Goal: Task Accomplishment & Management: Manage account settings

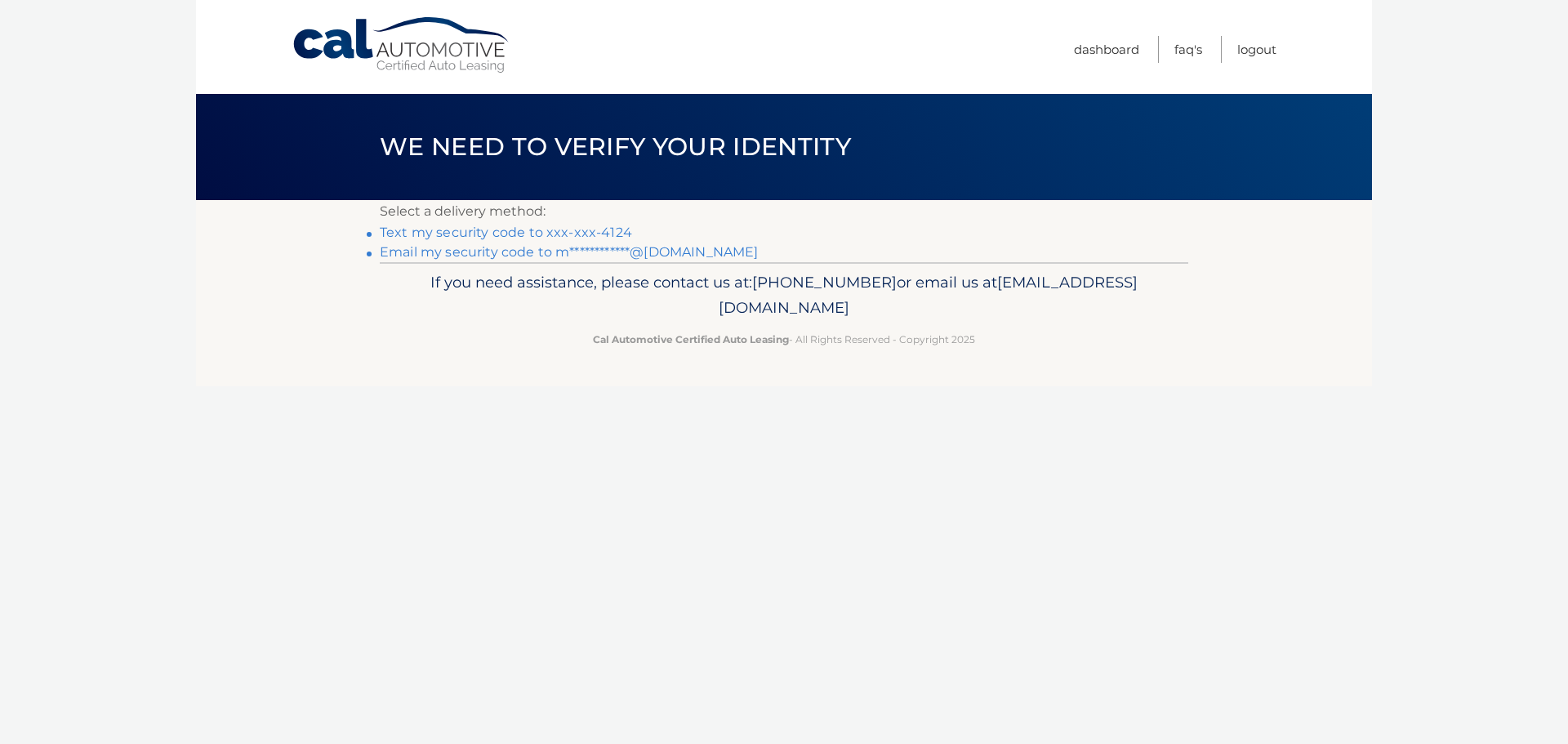
click at [565, 254] on link "**********" at bounding box center [568, 252] width 378 height 15
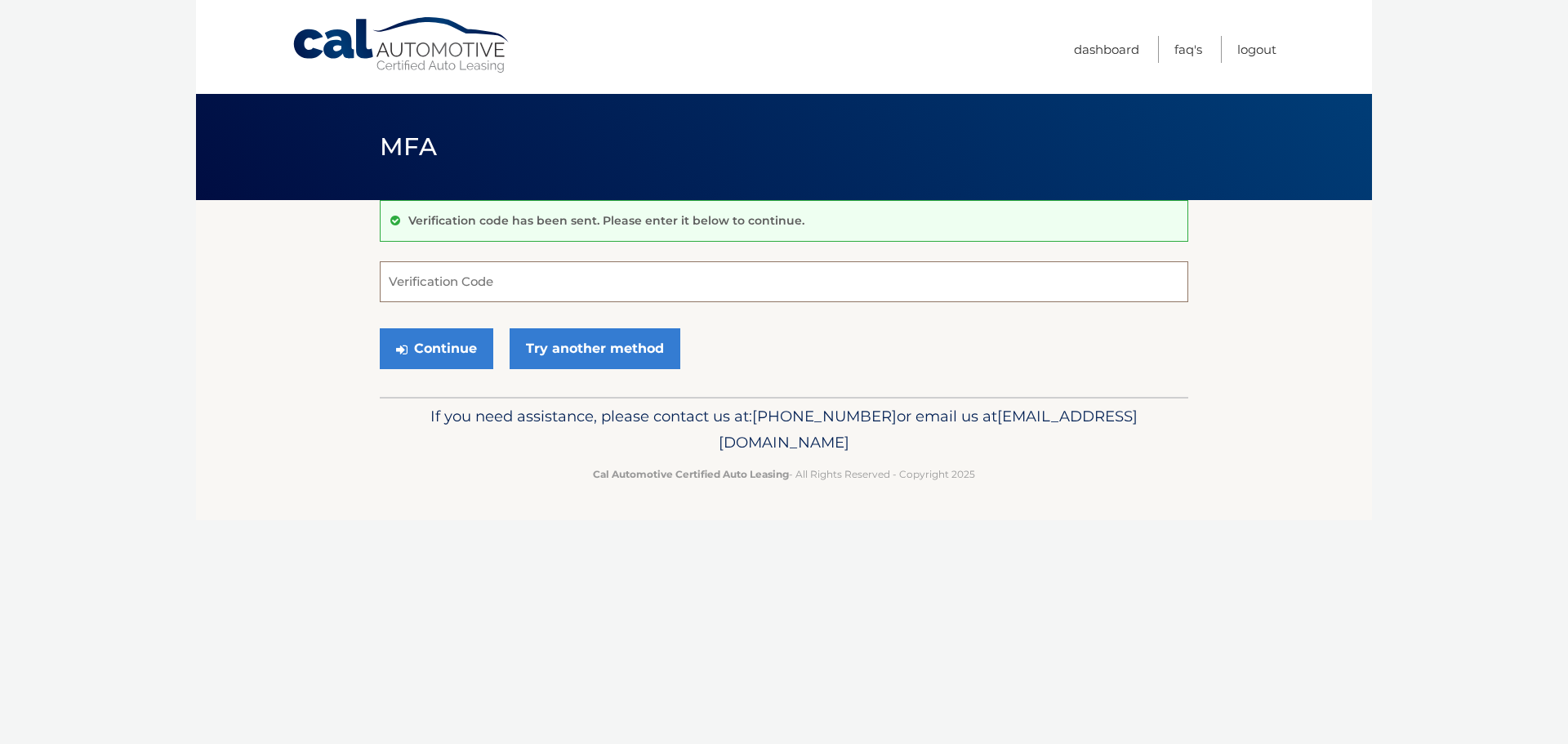
click at [604, 283] on input "Verification Code" at bounding box center [784, 282] width 808 height 41
paste input "401825"
click at [380, 328] on button "Continue" at bounding box center [436, 348] width 113 height 41
click at [631, 298] on input "401825" at bounding box center [784, 282] width 808 height 41
click at [405, 353] on icon "submit" at bounding box center [402, 349] width 12 height 13
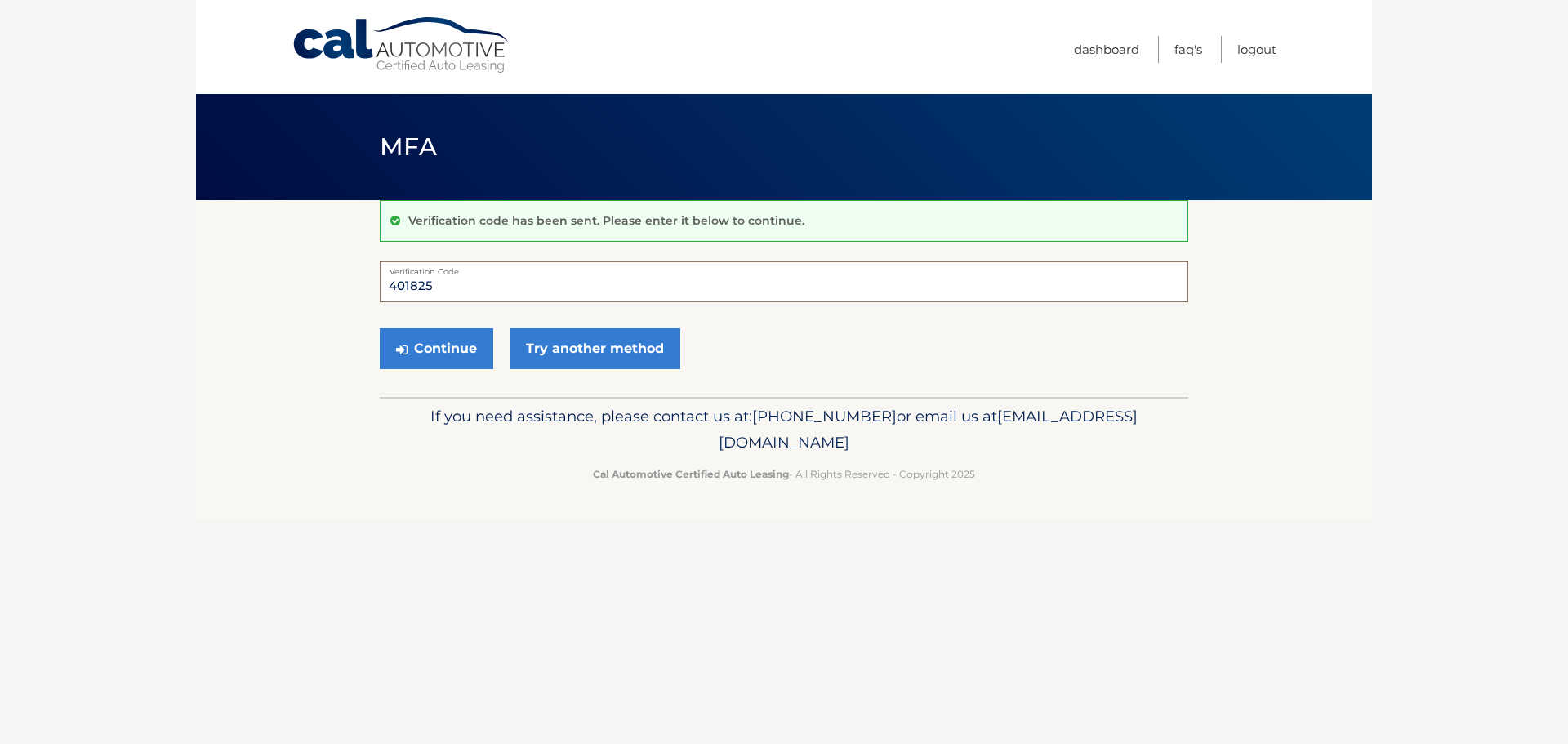
click at [660, 287] on input "401825" at bounding box center [784, 282] width 808 height 41
type input "401825"
click at [448, 347] on button "Continue" at bounding box center [436, 348] width 113 height 41
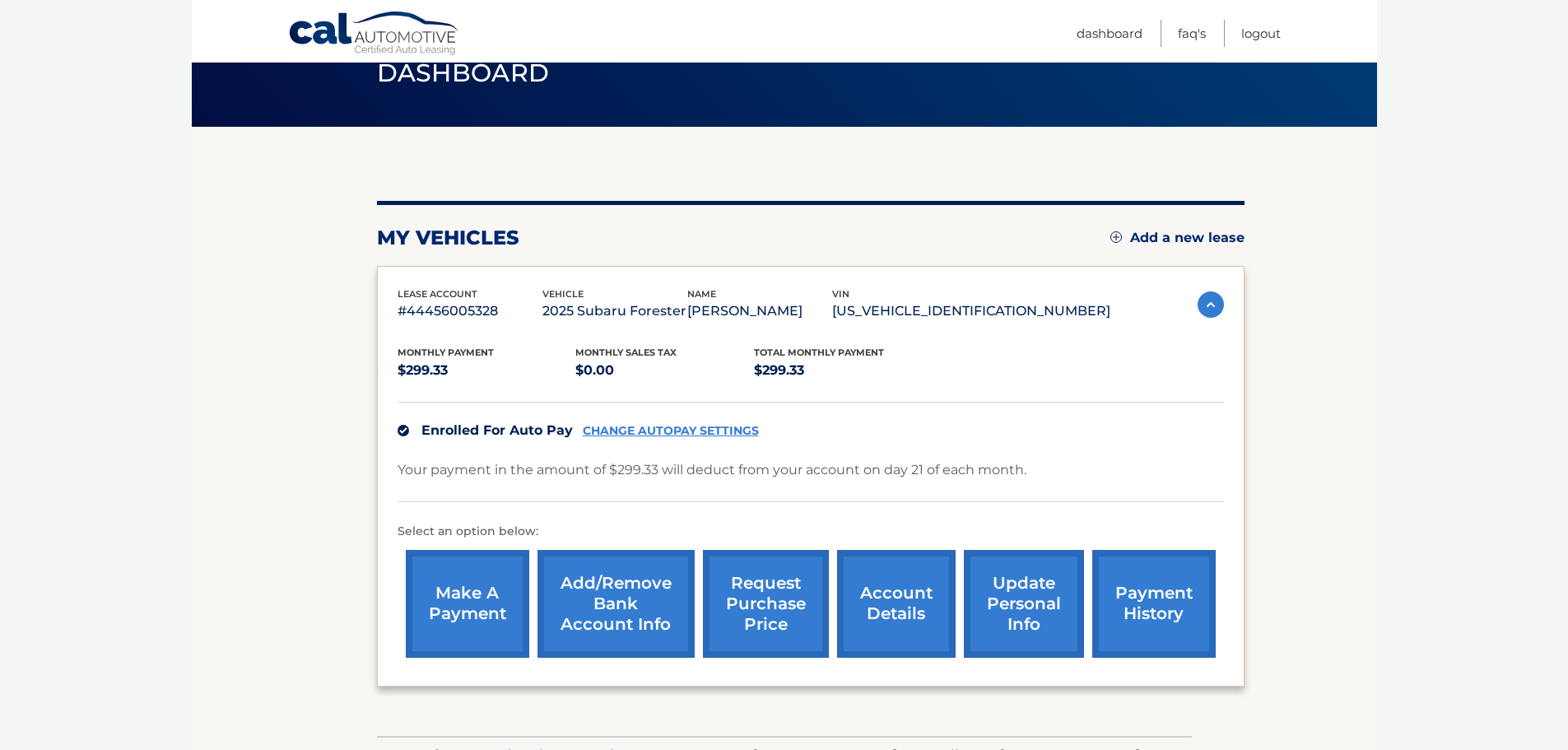
scroll to position [83, 0]
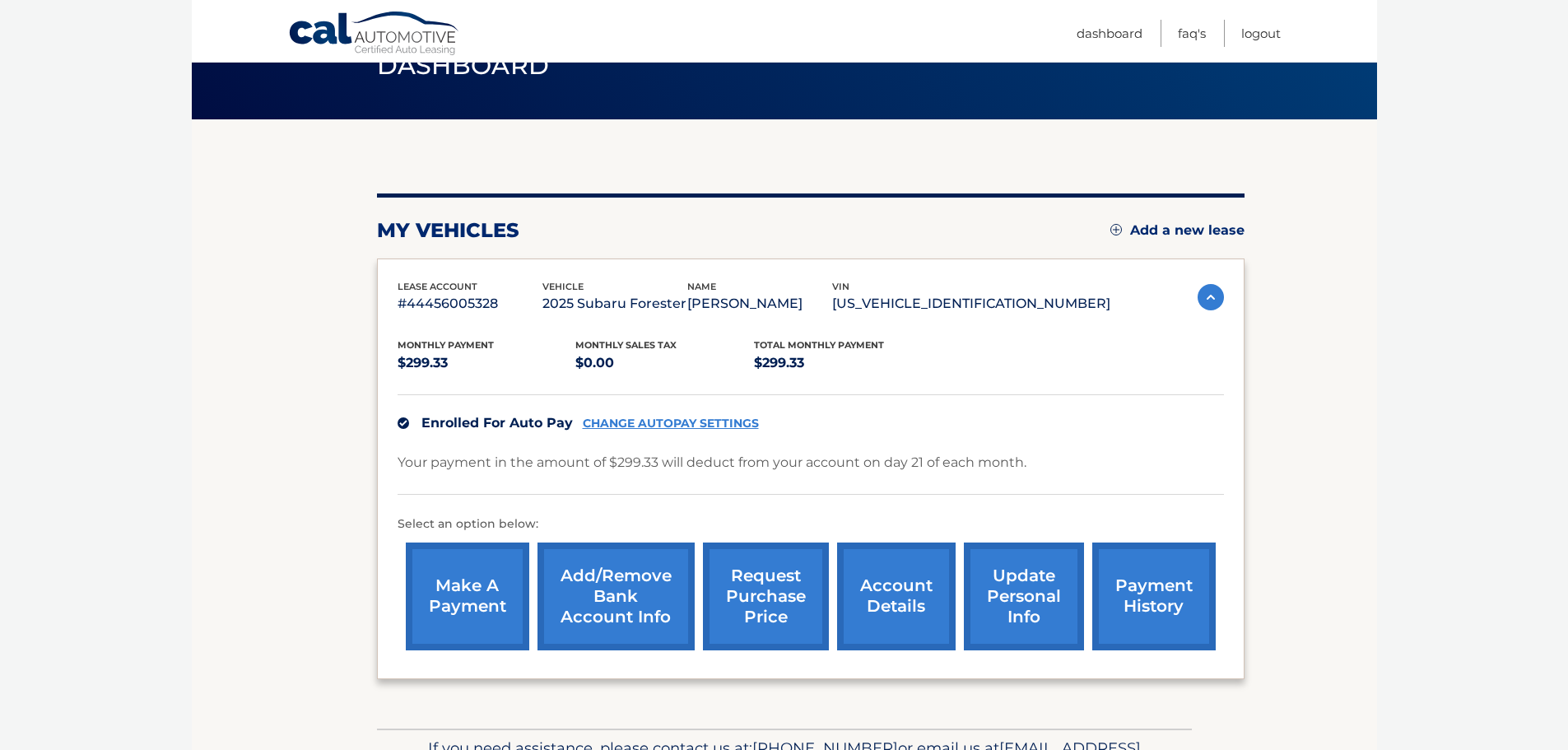
click at [699, 419] on link "CHANGE AUTOPAY SETTINGS" at bounding box center [671, 424] width 176 height 14
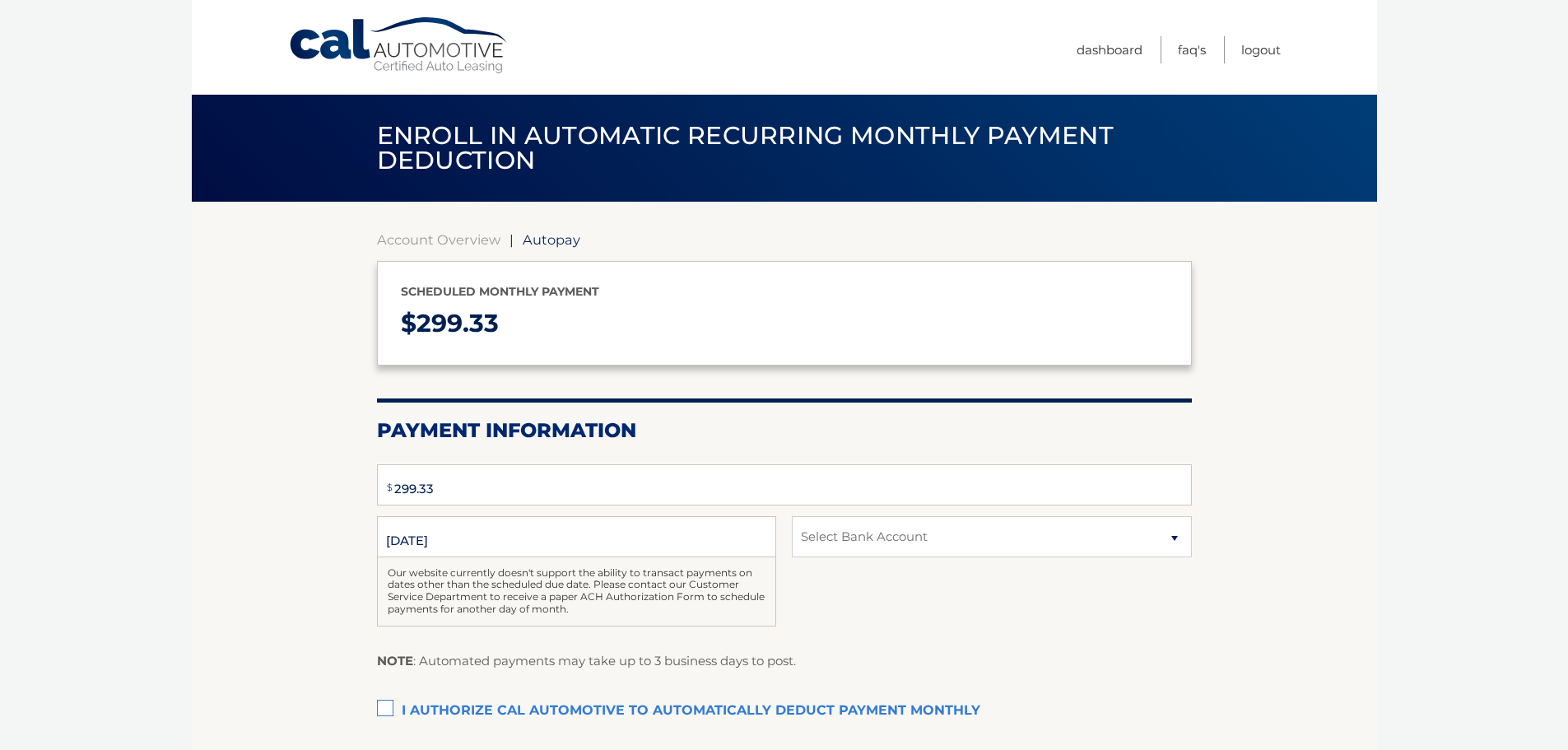
select select "ZmRkODFmZWMtODRjNC00YTAyLThmOWYtYjVjODAxYjIwZWI0"
click at [1179, 534] on select "Select Bank Account Checking ESL FEDERAL CREDIT UNION *****3156" at bounding box center [991, 537] width 399 height 41
select select
click at [792, 516] on select "Select Bank Account Checking ESL FEDERAL CREDIT UNION *****3156" at bounding box center [991, 537] width 399 height 41
click at [449, 239] on link "Account Overview" at bounding box center [438, 239] width 124 height 16
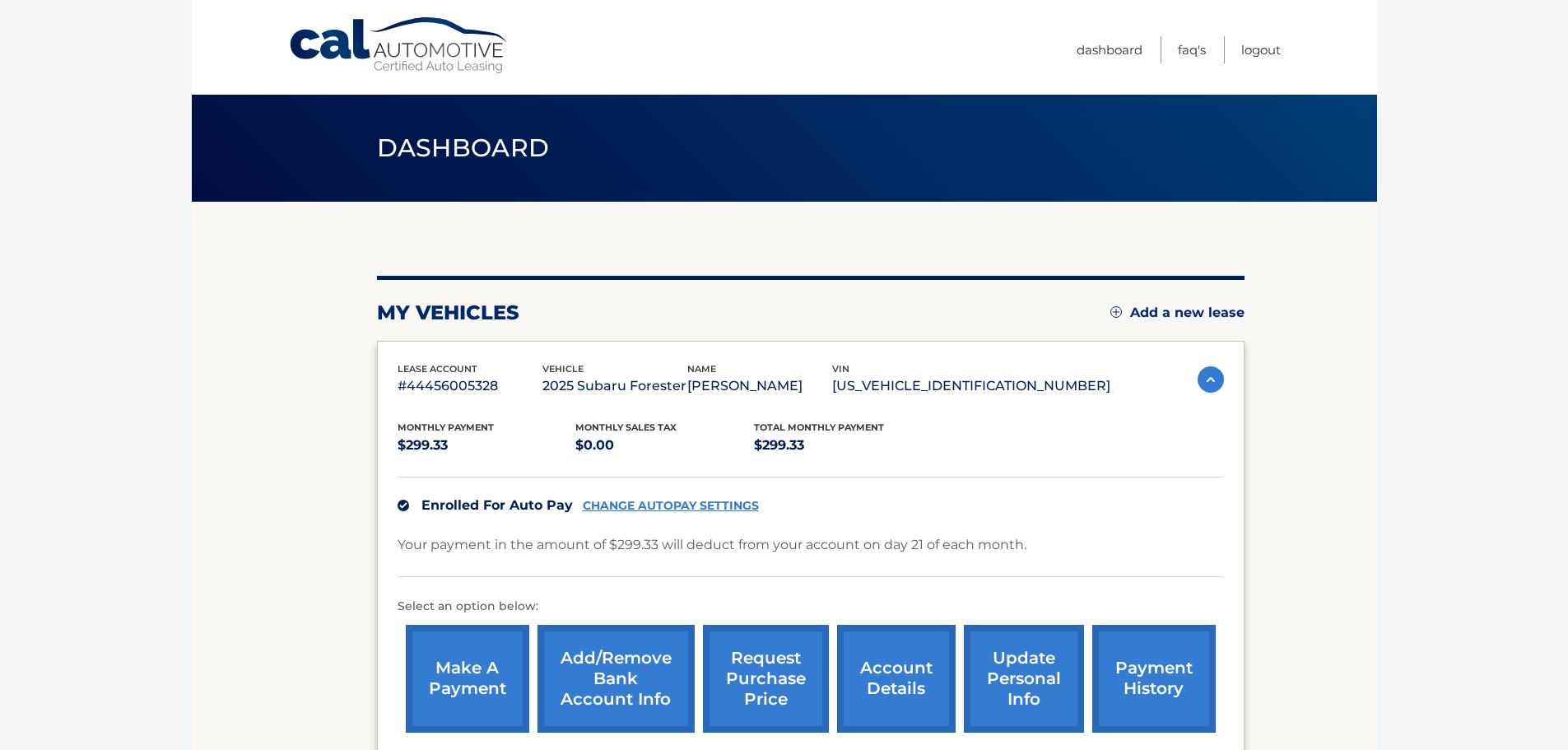
click at [639, 675] on link "Add/Remove bank account info" at bounding box center [616, 678] width 157 height 108
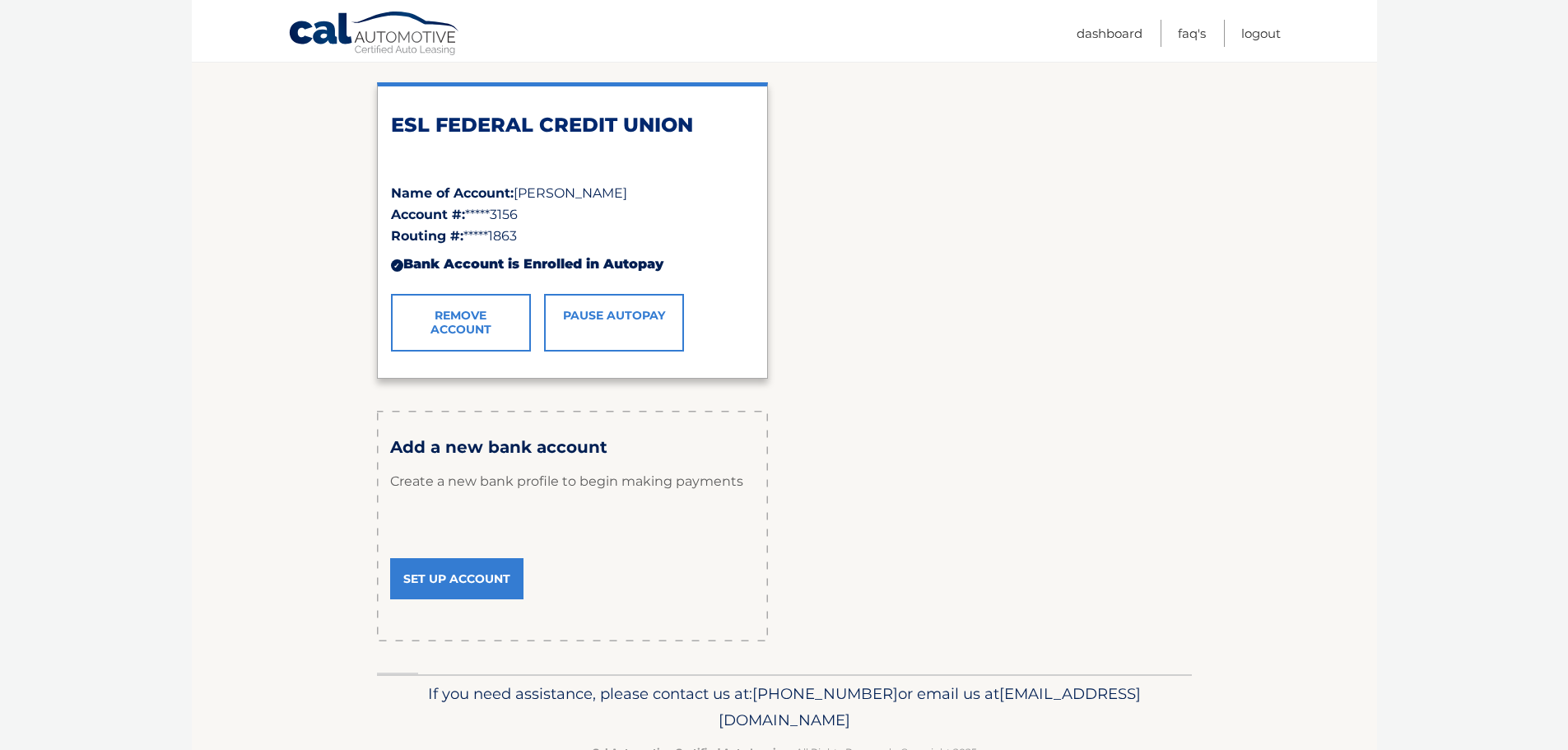
scroll to position [247, 0]
click at [487, 569] on link "Set Up Account" at bounding box center [457, 578] width 133 height 41
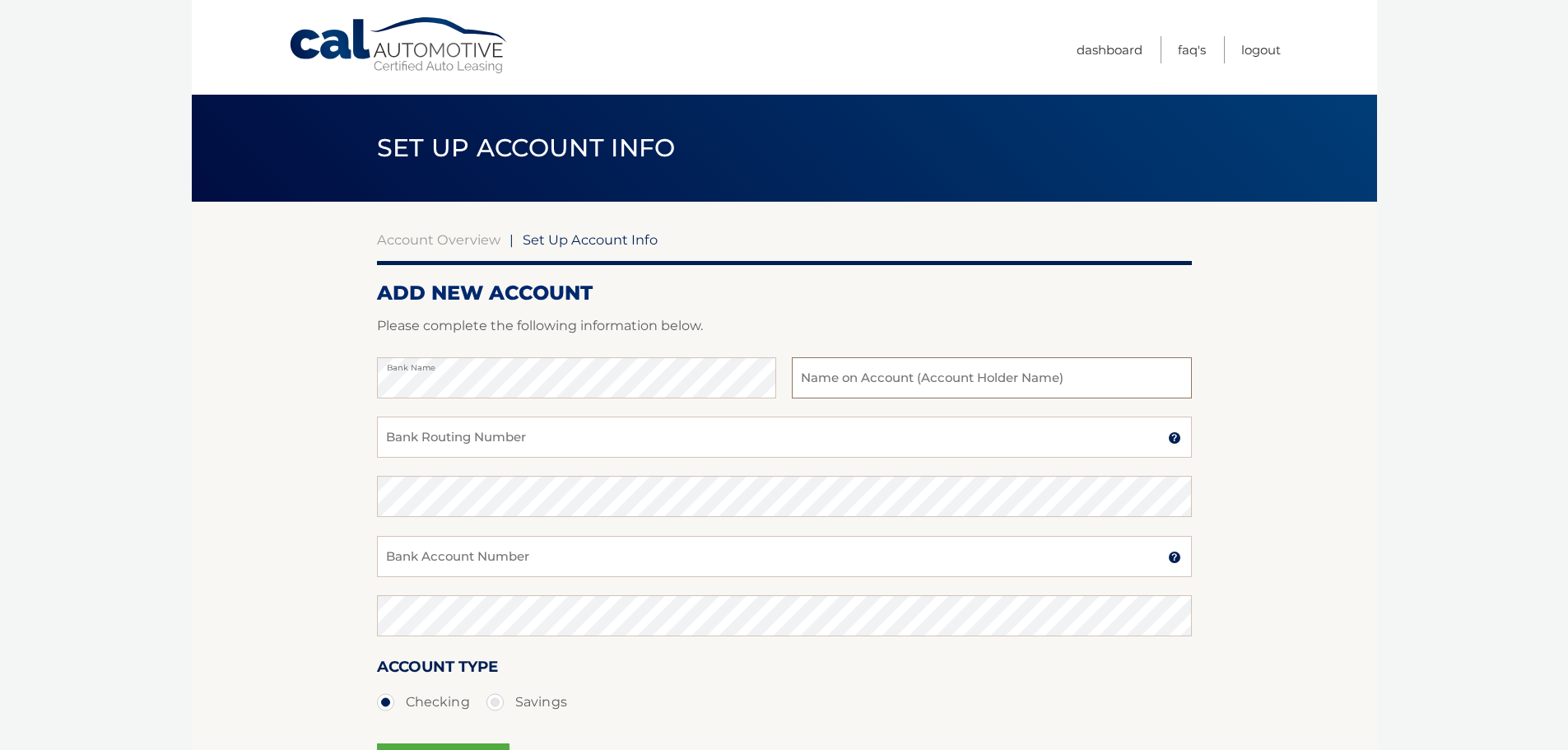
click at [915, 372] on input "text" at bounding box center [991, 378] width 399 height 41
type input "Marcus E Brown"
click at [695, 438] on input "Bank Routing Number" at bounding box center [784, 437] width 815 height 41
type input "222371863"
click at [629, 568] on input "Bank Account Number" at bounding box center [784, 557] width 815 height 41
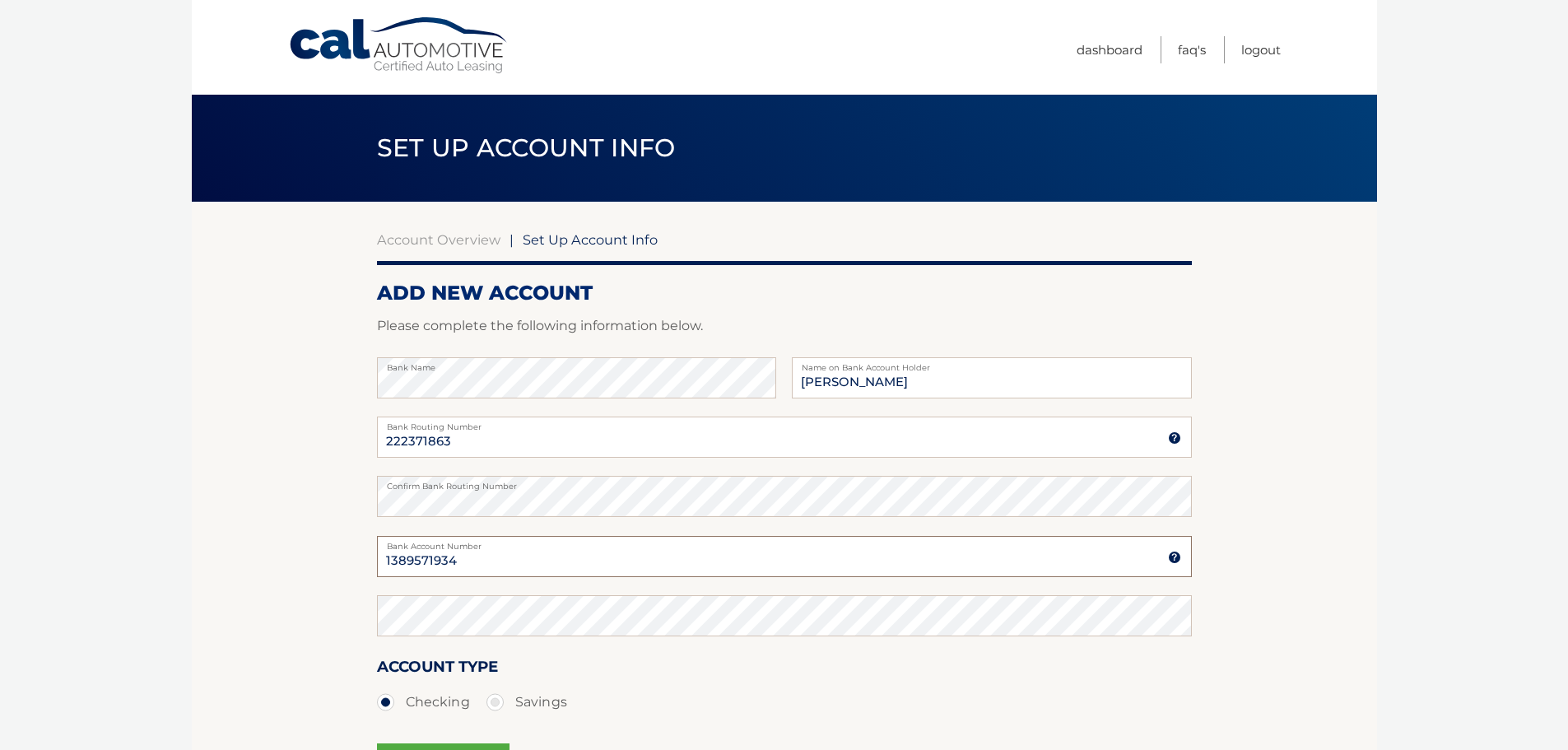
type input "1389571934"
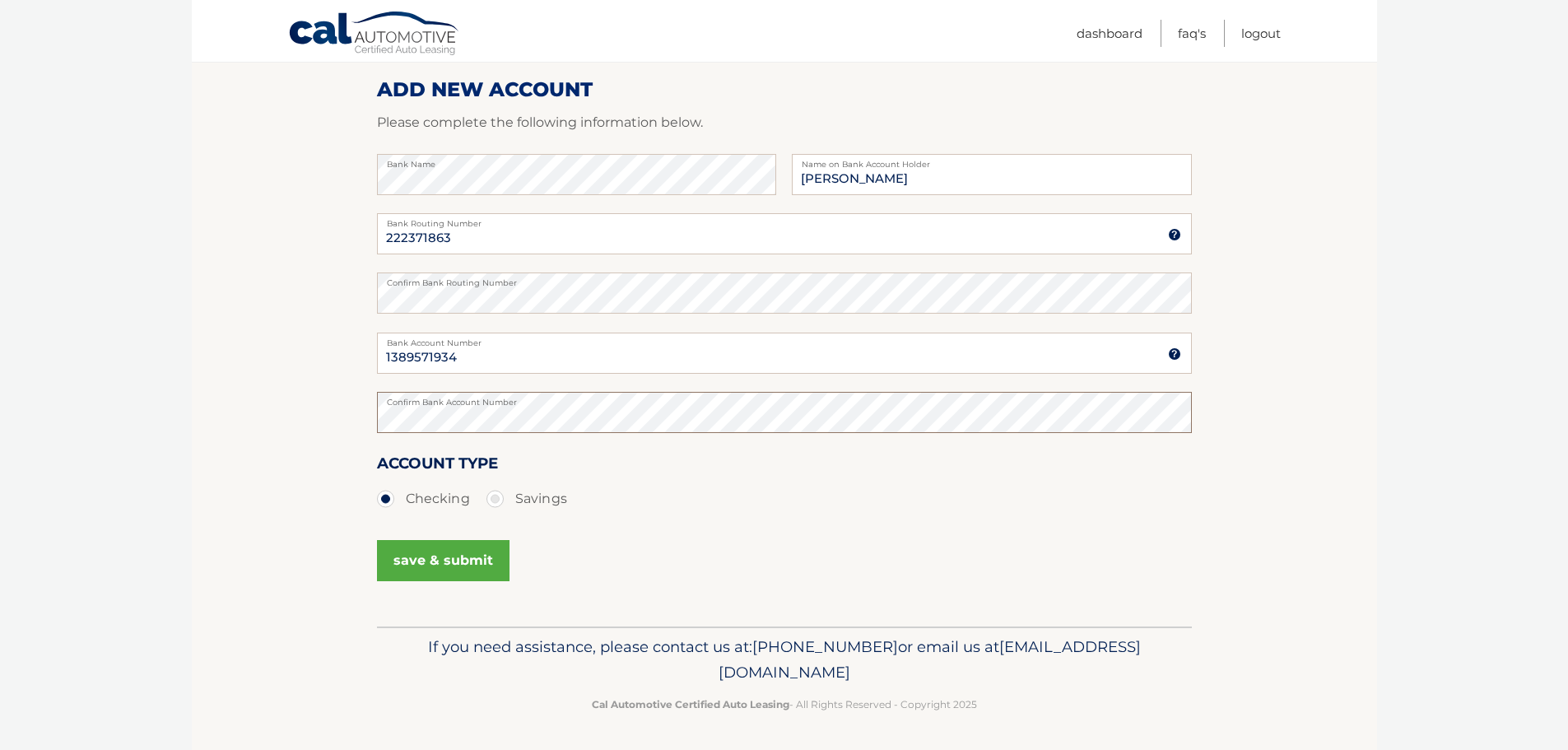
scroll to position [205, 0]
click at [443, 557] on button "save & submit" at bounding box center [443, 559] width 133 height 41
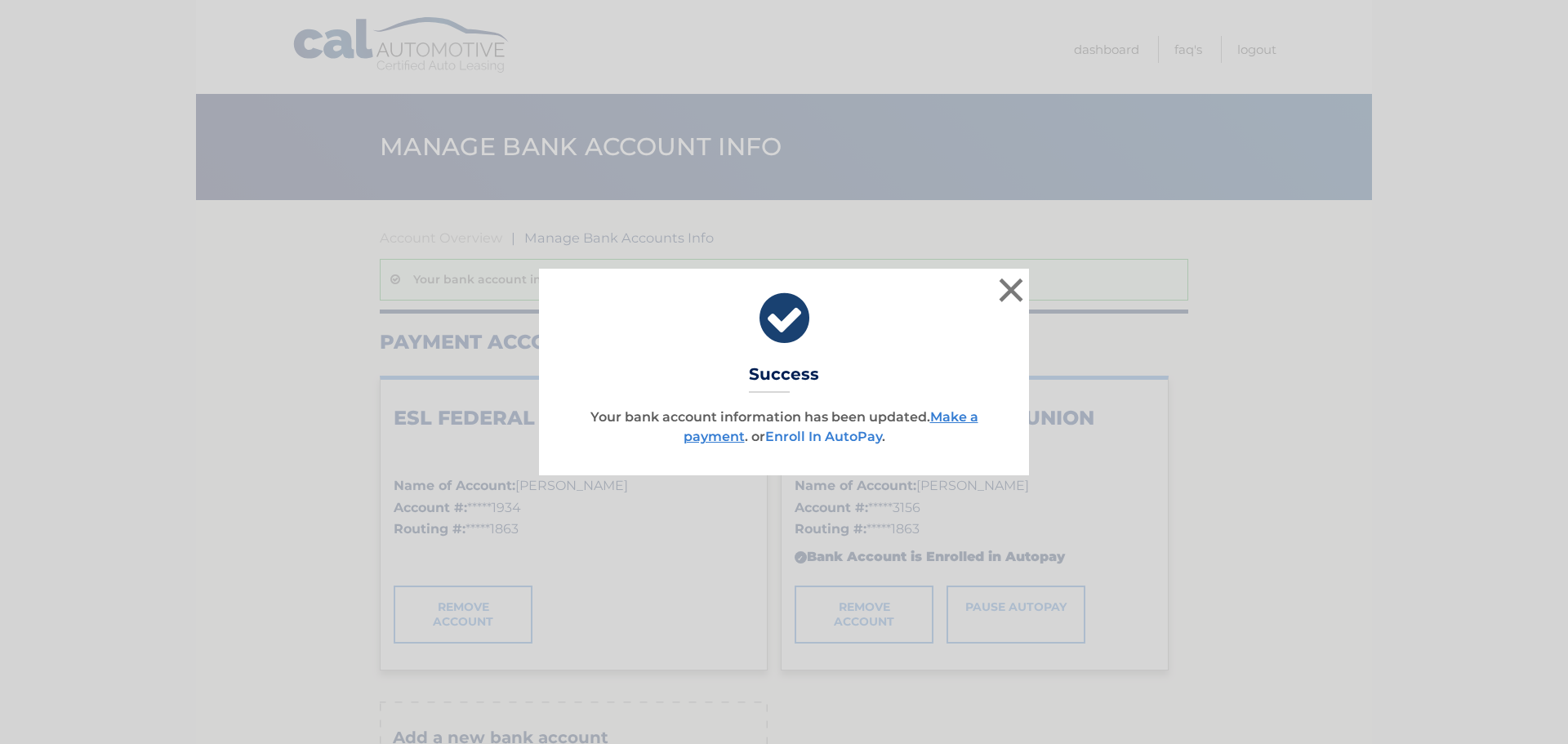
click at [848, 435] on link "Enroll In AutoPay" at bounding box center [823, 436] width 117 height 15
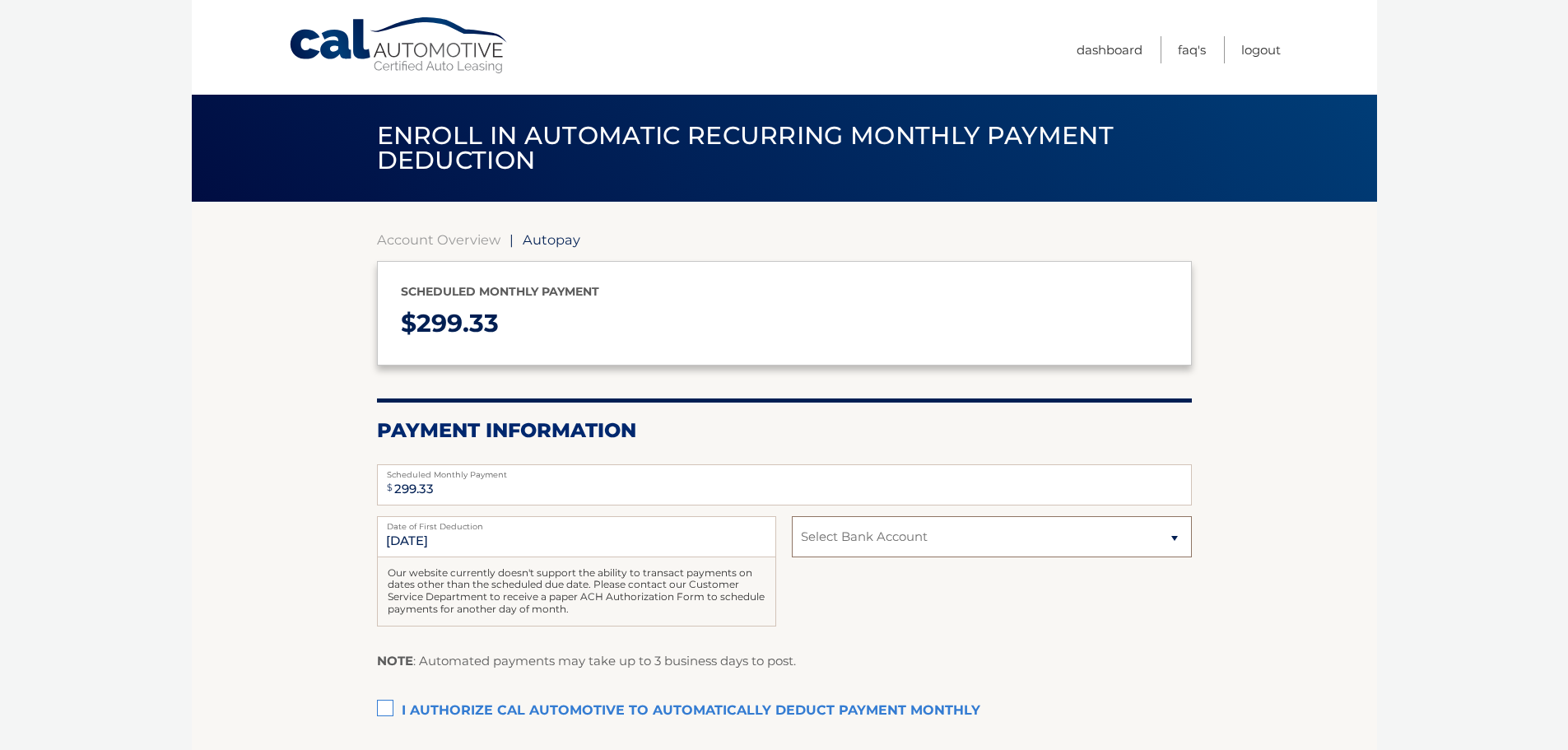
click at [1104, 544] on select "Select Bank Account Checking ESL FEDERAL CREDIT UNION *****1934 Checking ESL FE…" at bounding box center [991, 537] width 399 height 41
select select "NzhlNjk1NzYtMDg0NS00OTMwLTgzYTctOTAxNzBjMTJiZmFm"
click at [792, 516] on select "Select Bank Account Checking ESL FEDERAL CREDIT UNION *****1934 Checking ESL FE…" at bounding box center [991, 537] width 399 height 41
click at [1292, 538] on section "Account Overview | Autopay Scheduled monthly payment $ 299.33 Payment Informati…" at bounding box center [784, 516] width 1185 height 630
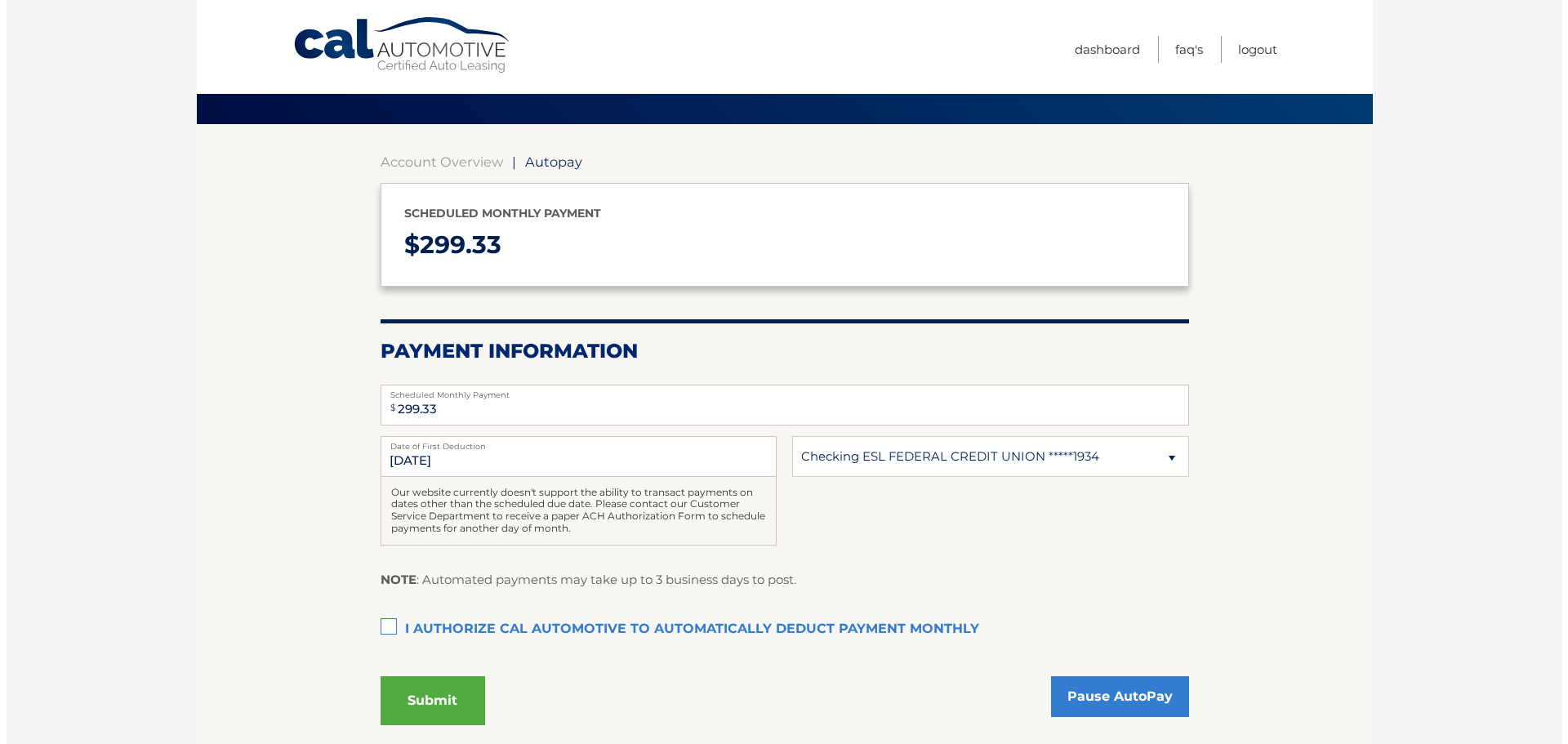
scroll to position [82, 0]
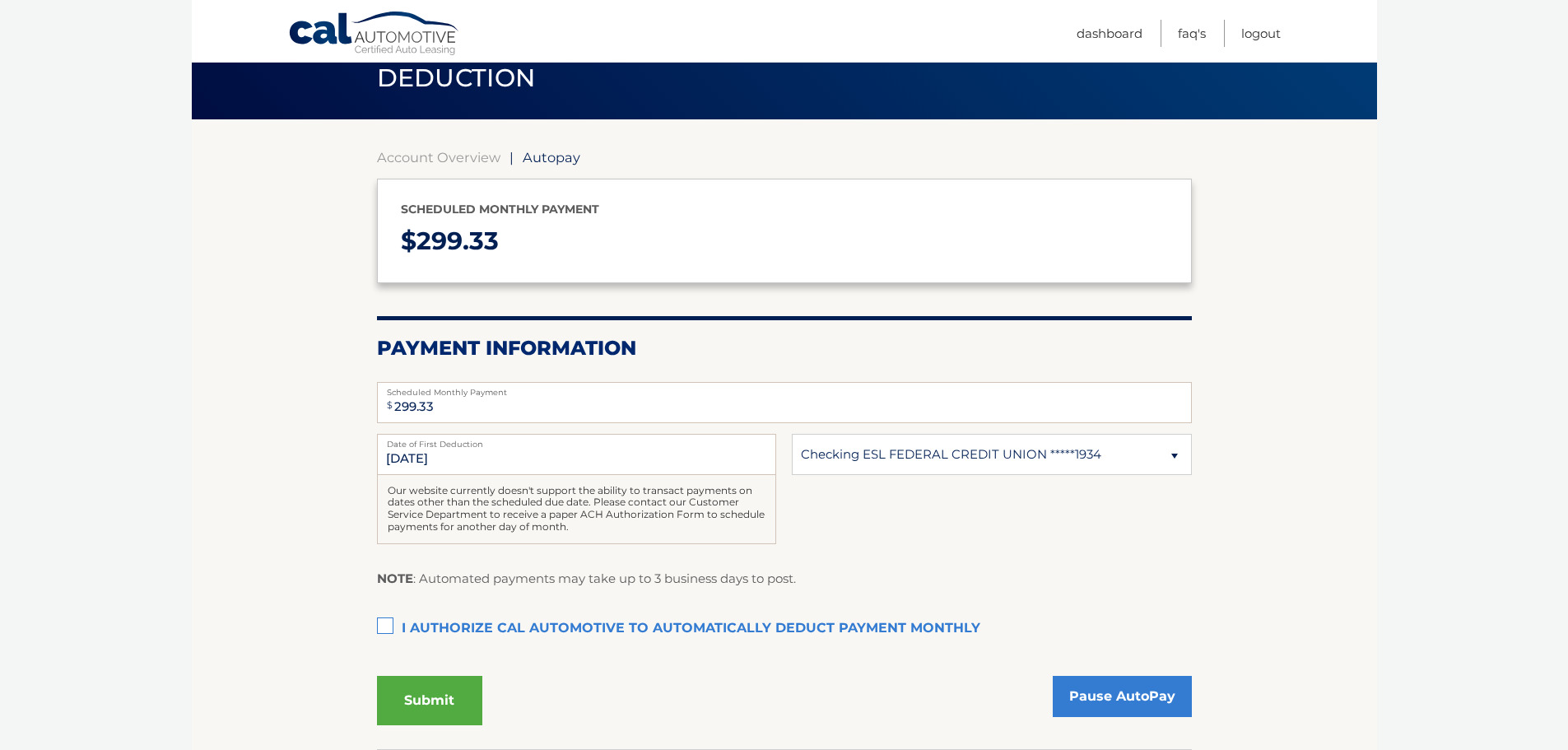
click at [593, 623] on label "I authorize cal automotive to automatically deduct payment monthly This checkbo…" at bounding box center [784, 629] width 815 height 33
click at [0, 0] on input "I authorize cal automotive to automatically deduct payment monthly This checkbo…" at bounding box center [0, 0] width 0 height 0
click at [435, 700] on button "Submit" at bounding box center [429, 701] width 106 height 49
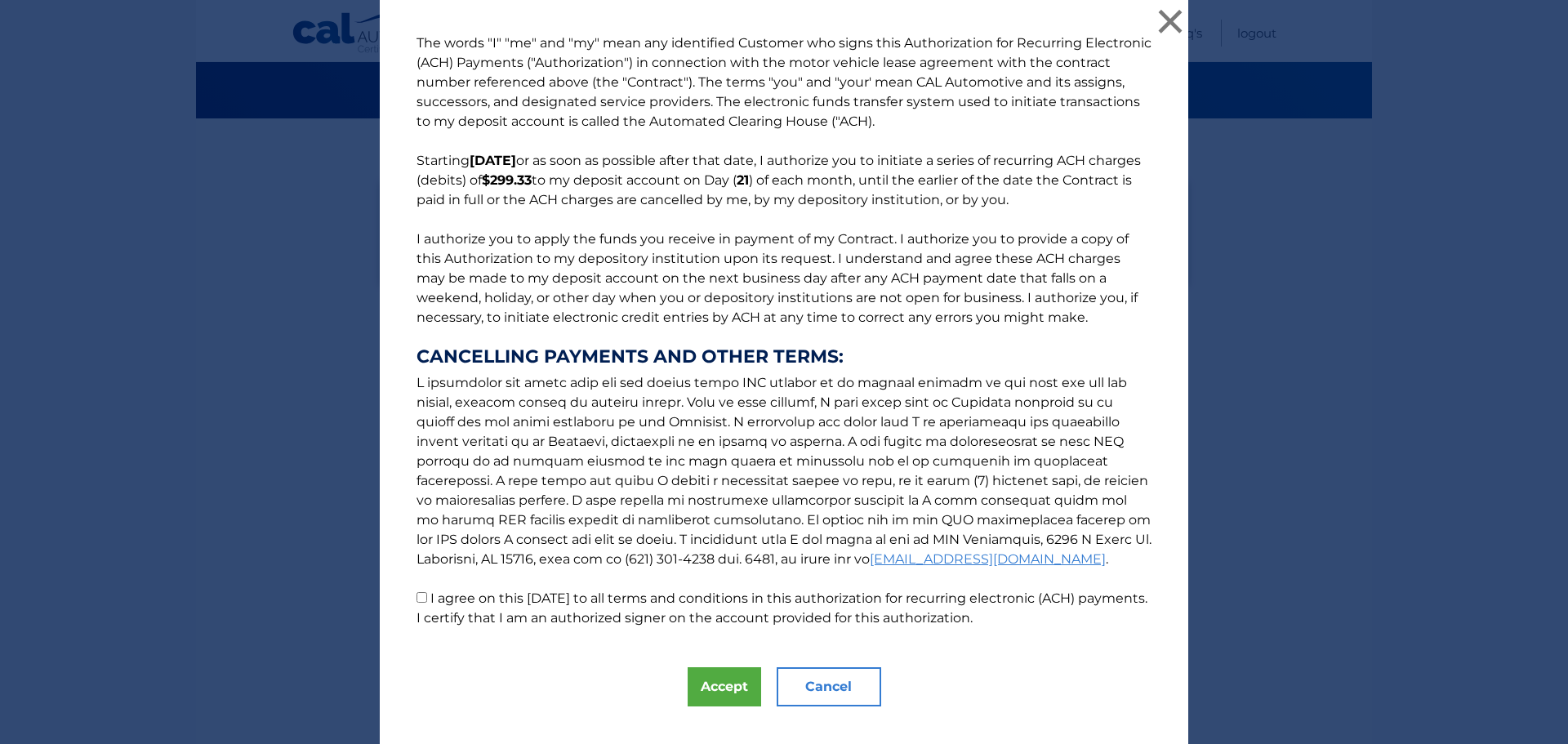
click at [497, 598] on label "I agree on this 10/12/2025 to all terms and conditions in this authorization fo…" at bounding box center [782, 608] width 731 height 36
click at [427, 598] on input "I agree on this 10/12/2025 to all terms and conditions in this authorization fo…" at bounding box center [422, 597] width 11 height 11
checkbox input "true"
click at [710, 687] on button "Accept" at bounding box center [724, 687] width 74 height 39
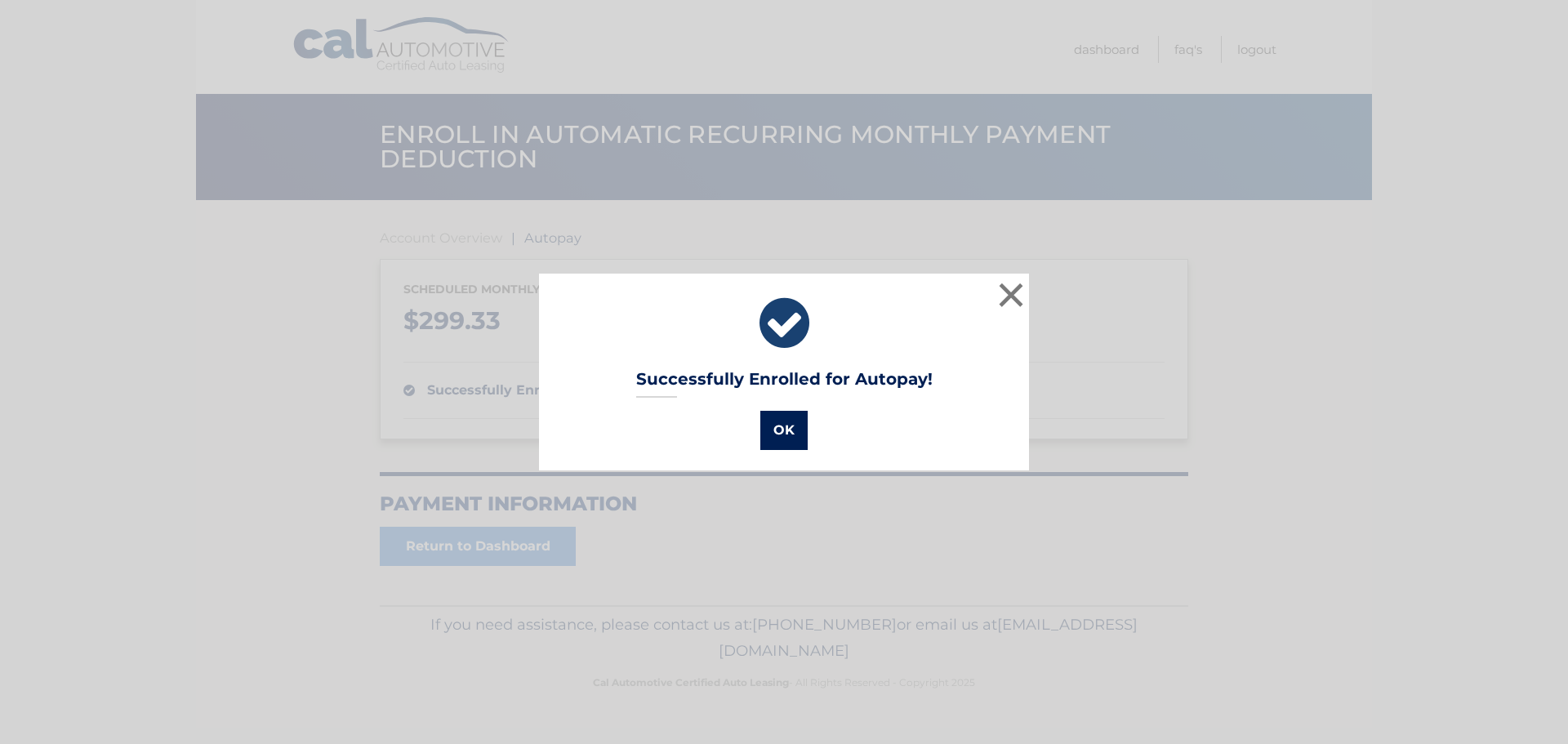
click at [770, 436] on button "OK" at bounding box center [784, 430] width 47 height 39
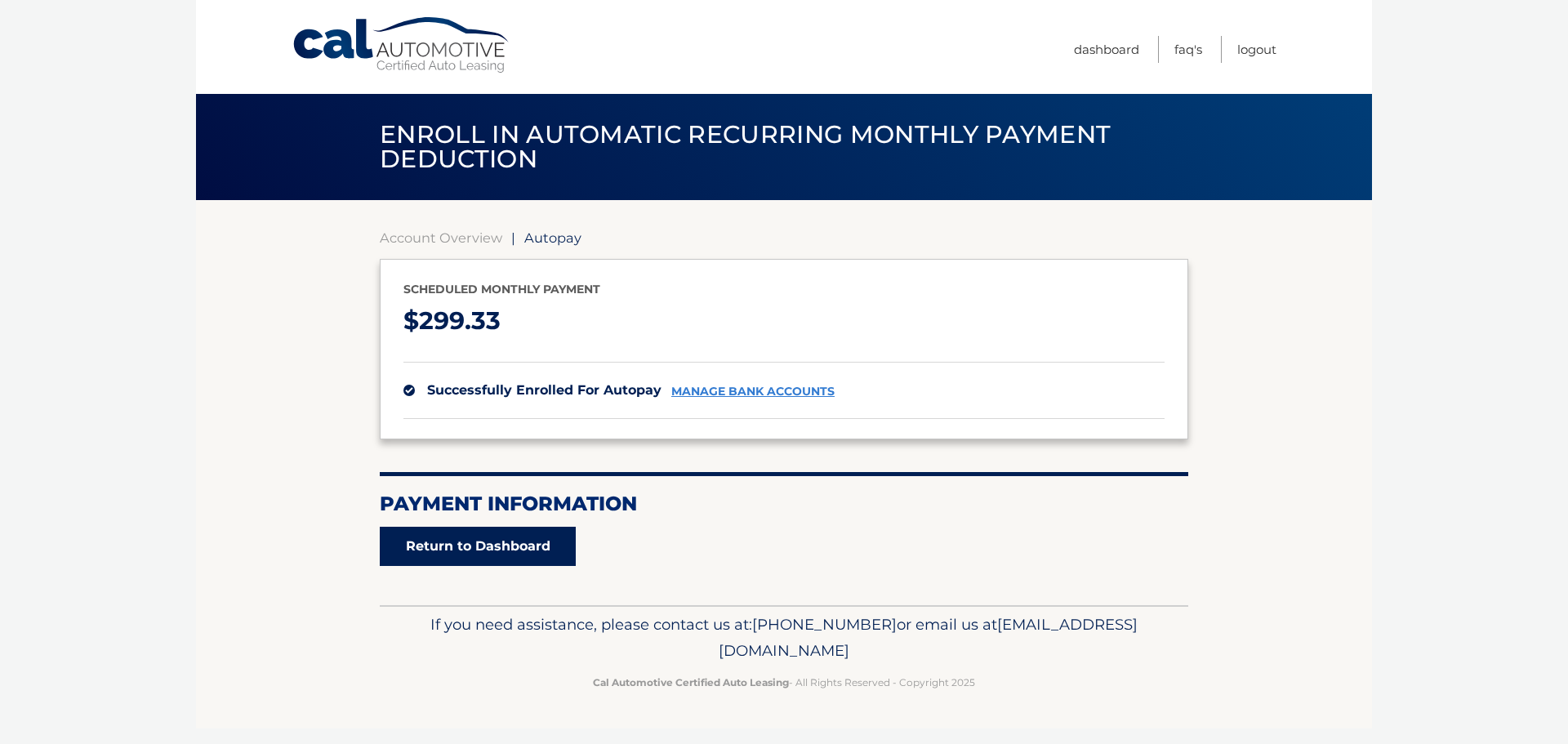
click at [521, 534] on link "Return to Dashboard" at bounding box center [478, 546] width 196 height 39
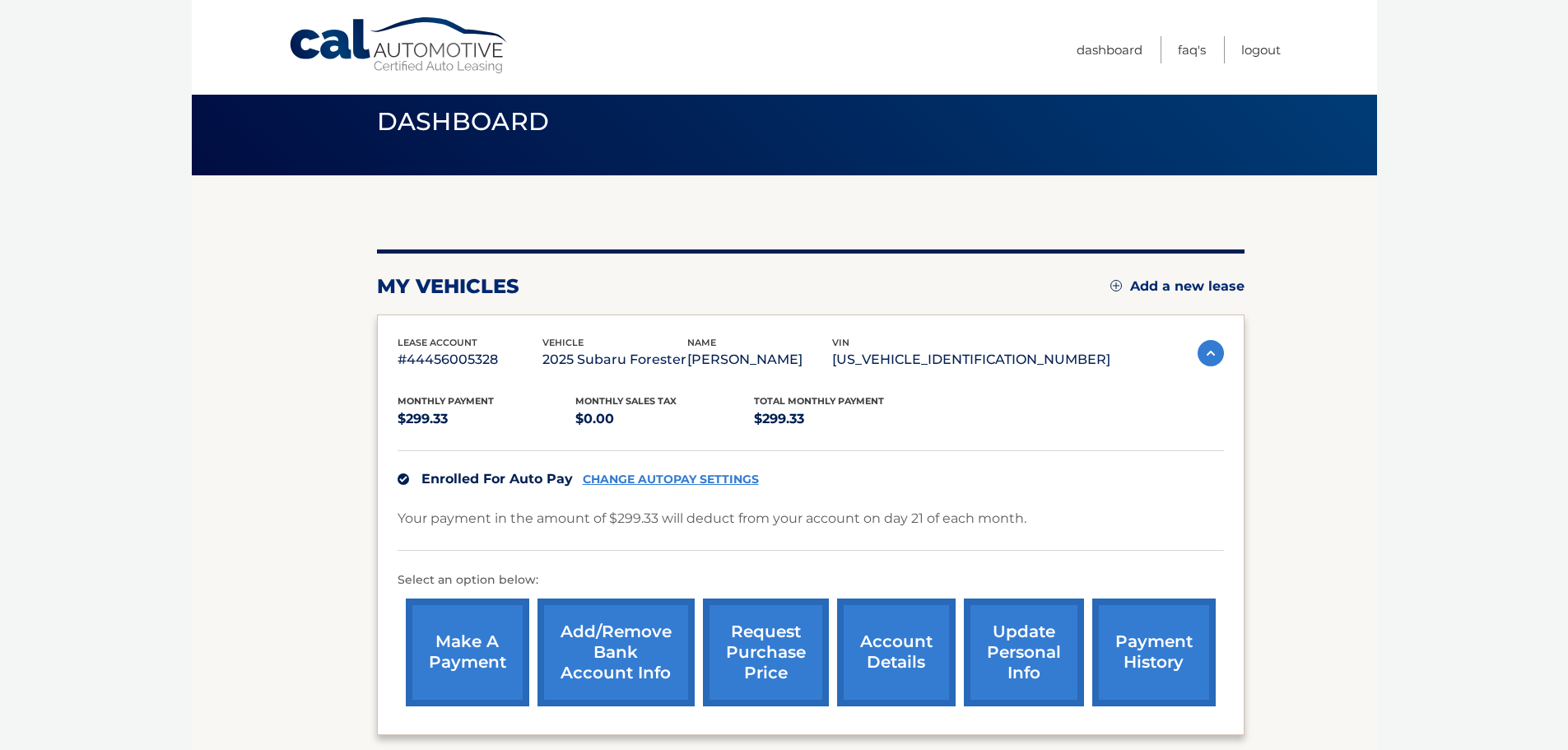
scroll to position [83, 0]
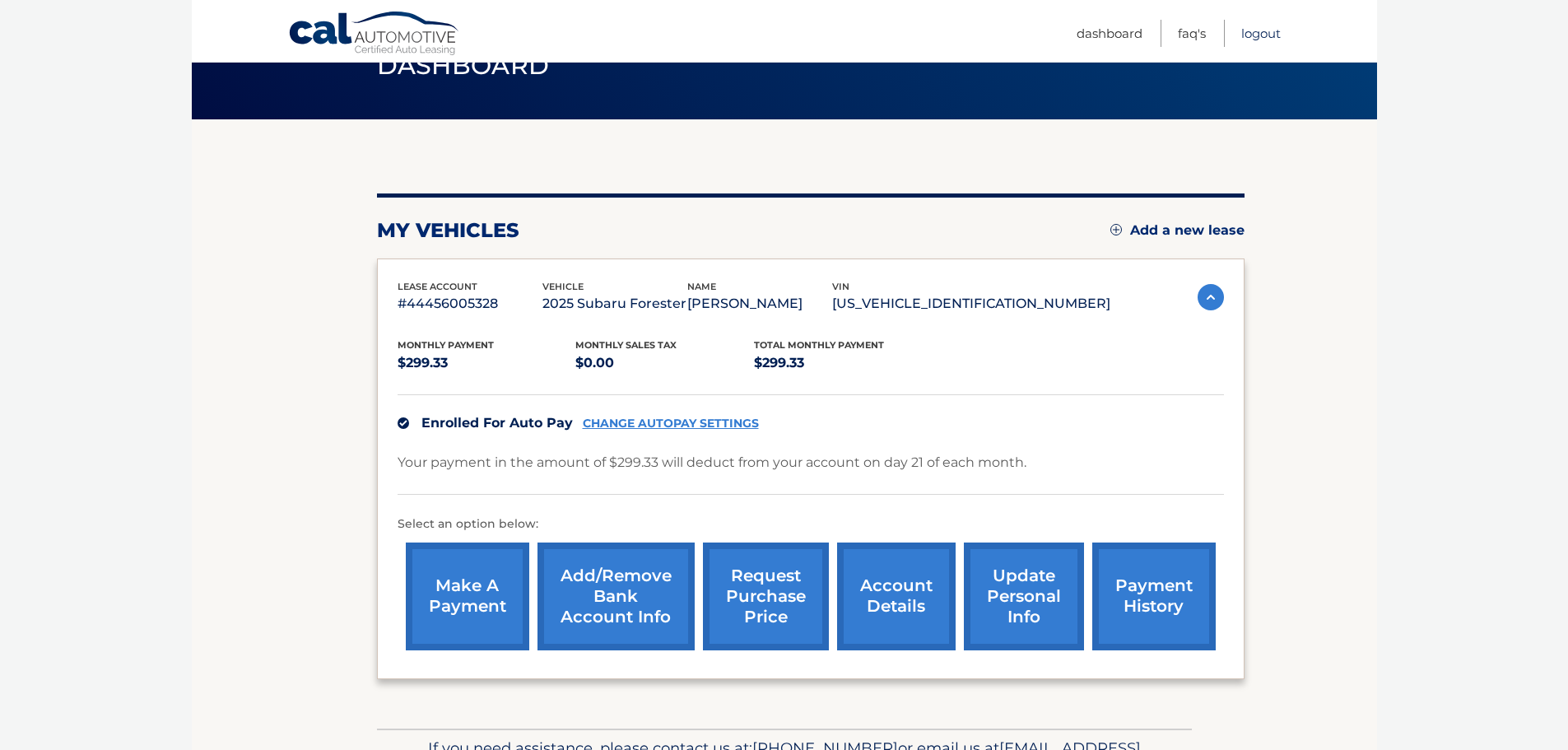
click at [1244, 35] on link "Logout" at bounding box center [1261, 33] width 39 height 27
